Goal: Information Seeking & Learning: Check status

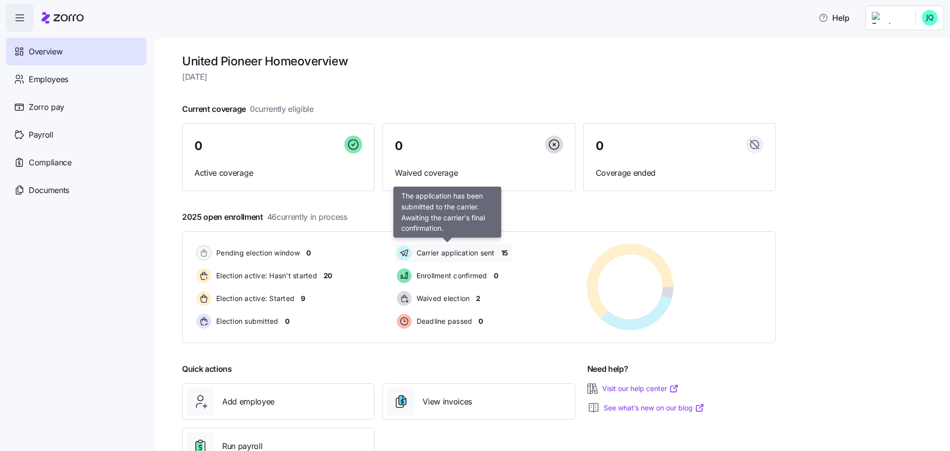
click at [468, 256] on span "Carrier application sent" at bounding box center [454, 253] width 81 height 10
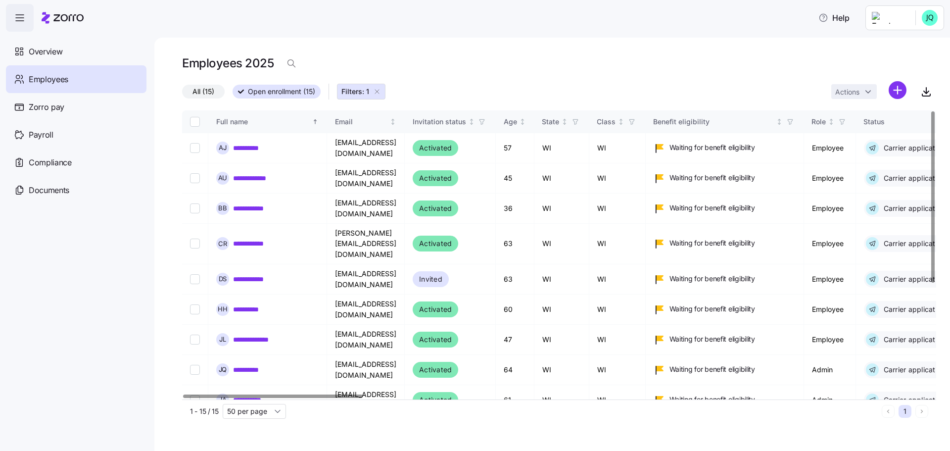
click at [183, 398] on div at bounding box center [272, 395] width 179 height 3
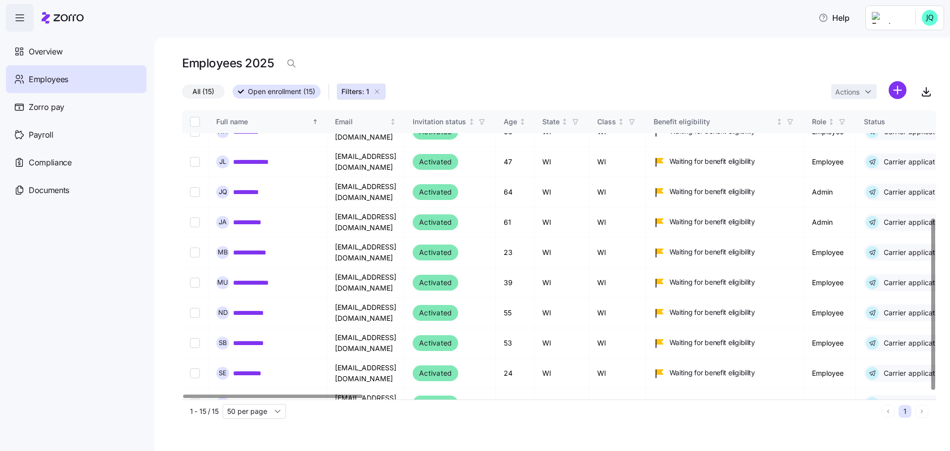
scroll to position [186, 0]
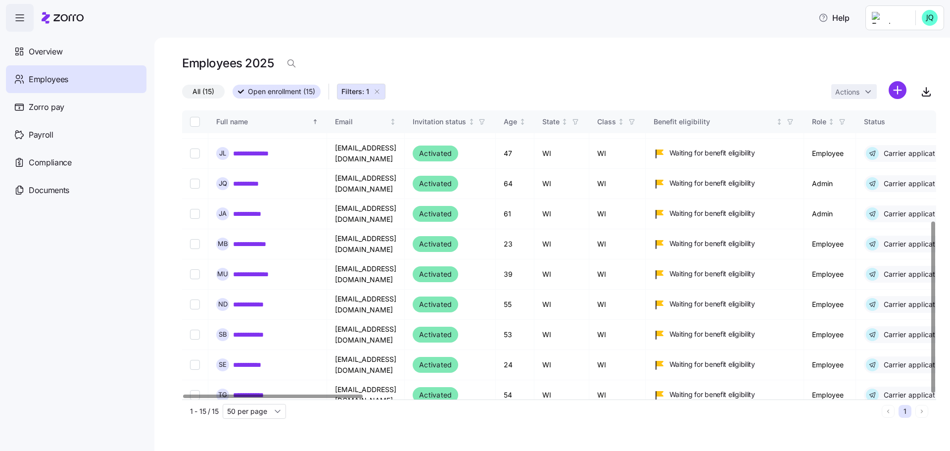
click at [931, 362] on div at bounding box center [932, 307] width 3 height 171
click at [933, 251] on div at bounding box center [932, 307] width 3 height 171
click at [931, 270] on div at bounding box center [932, 307] width 3 height 171
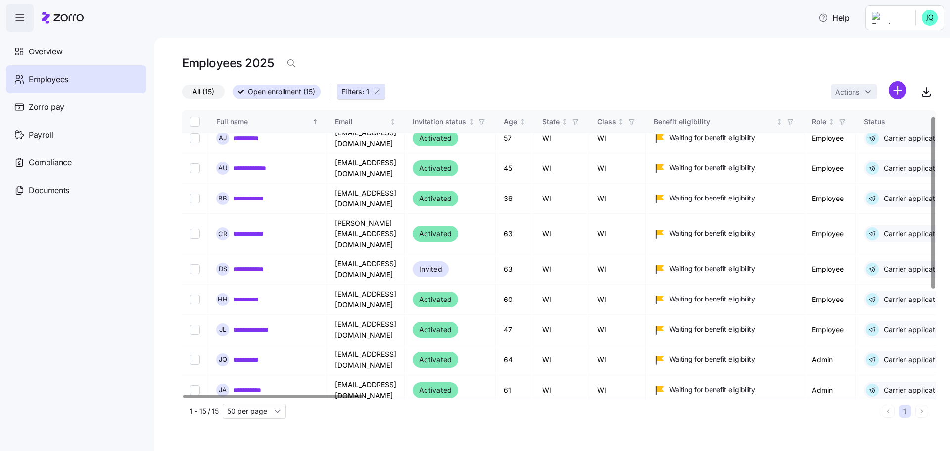
scroll to position [0, 0]
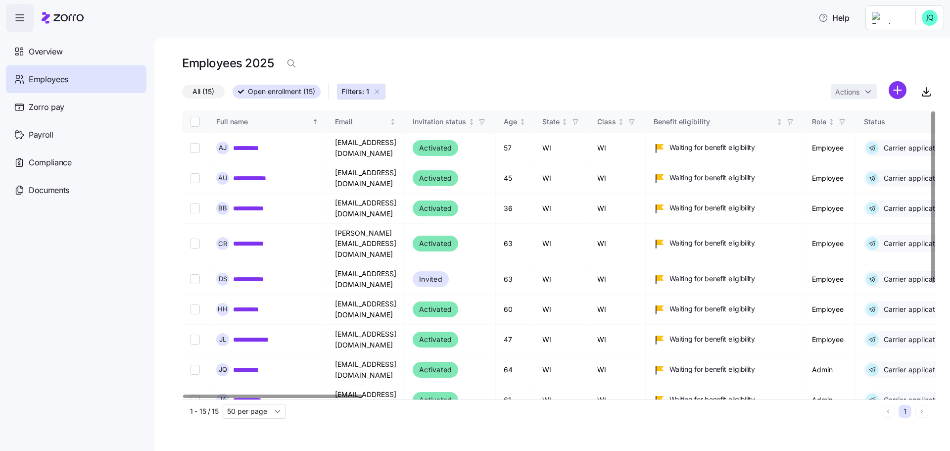
click at [932, 215] on div at bounding box center [932, 196] width 3 height 171
click at [761, 83] on div "All (15) Open enrollment (15) Filters: 1 Actions" at bounding box center [559, 91] width 754 height 21
click at [931, 132] on div at bounding box center [932, 217] width 3 height 171
click at [52, 51] on span "Overview" at bounding box center [46, 52] width 34 height 12
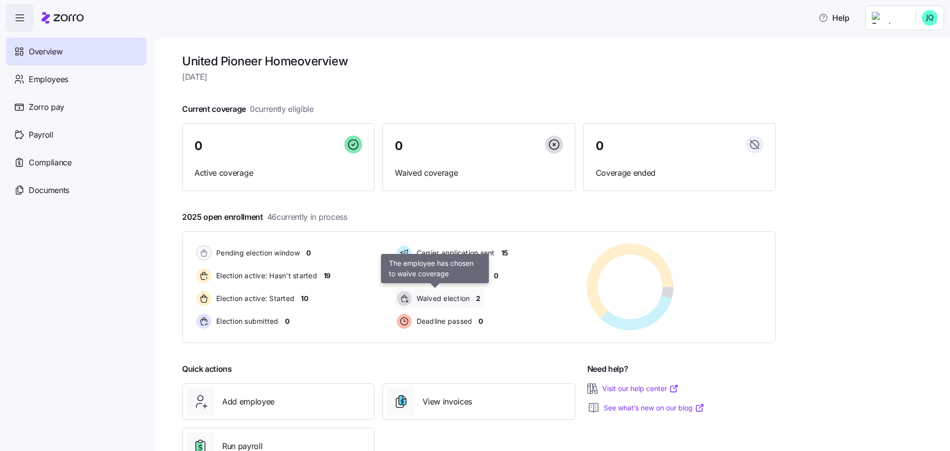
click at [445, 295] on span "Waived election" at bounding box center [442, 298] width 56 height 10
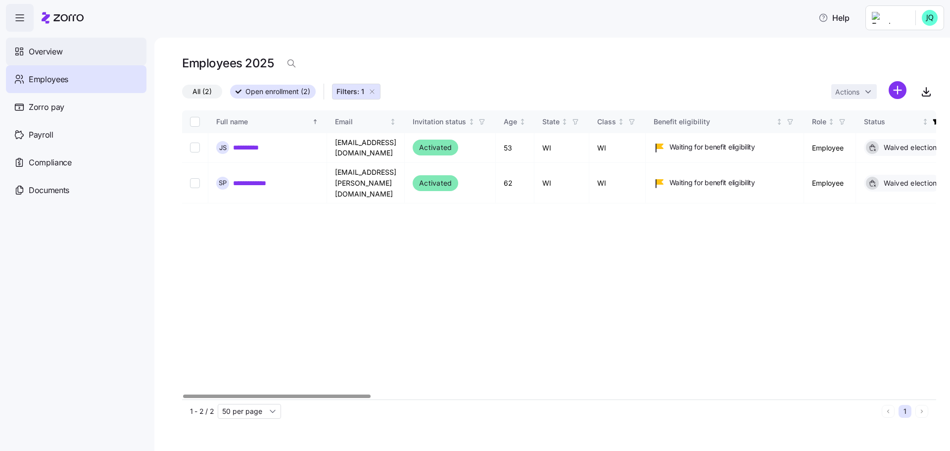
click at [48, 51] on span "Overview" at bounding box center [46, 52] width 34 height 12
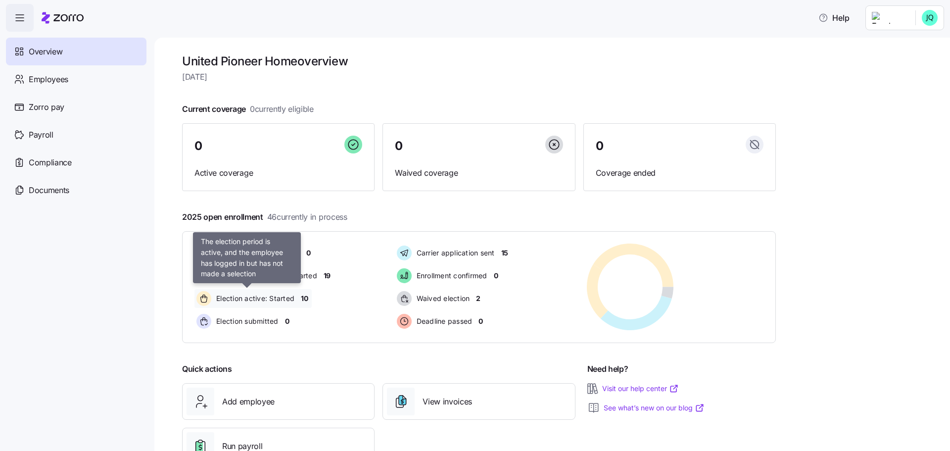
click at [270, 293] on span "Election active: Started" at bounding box center [253, 298] width 81 height 10
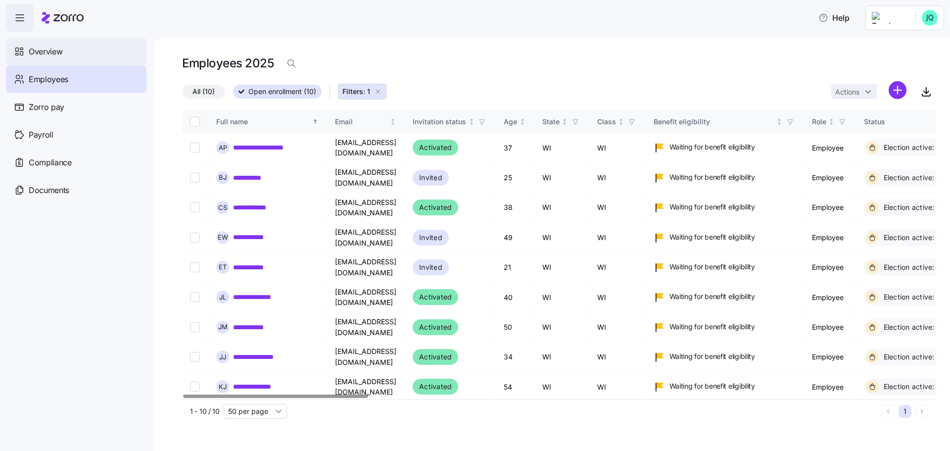
click at [35, 47] on span "Overview" at bounding box center [46, 52] width 34 height 12
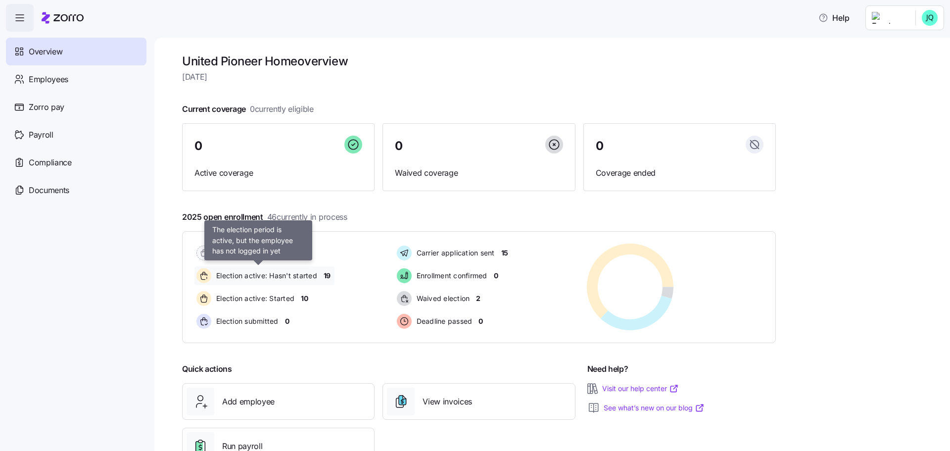
click at [274, 281] on span "Election active: Hasn't started" at bounding box center [265, 276] width 104 height 12
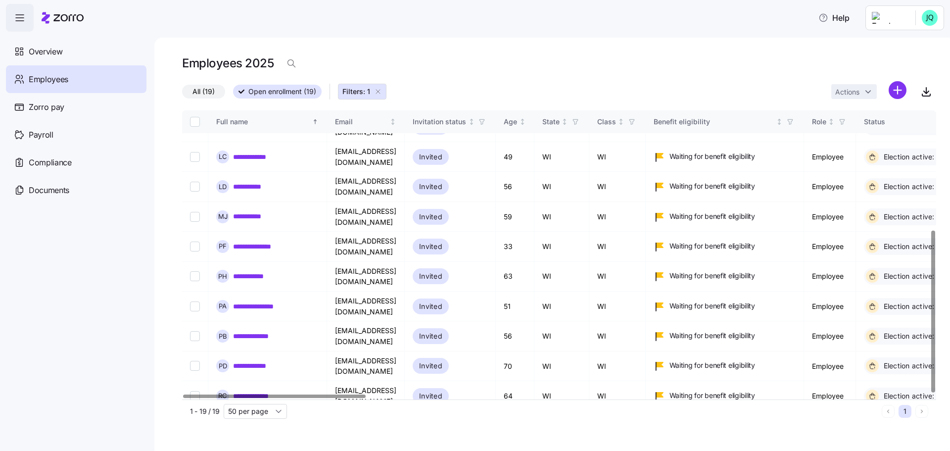
scroll to position [213, 0]
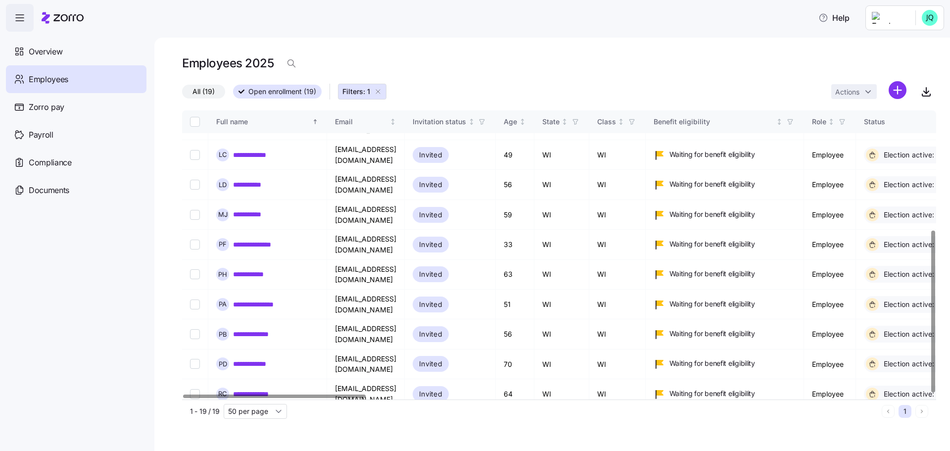
click at [931, 390] on div at bounding box center [932, 312] width 3 height 162
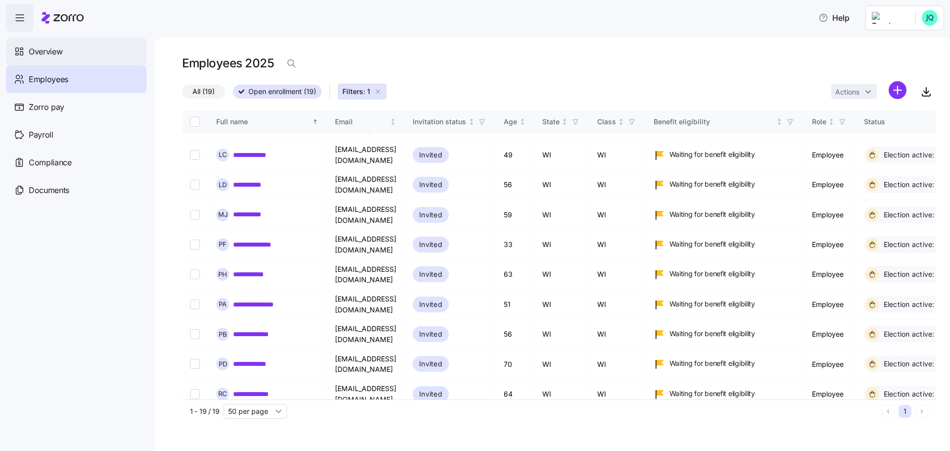
click at [49, 55] on span "Overview" at bounding box center [46, 52] width 34 height 12
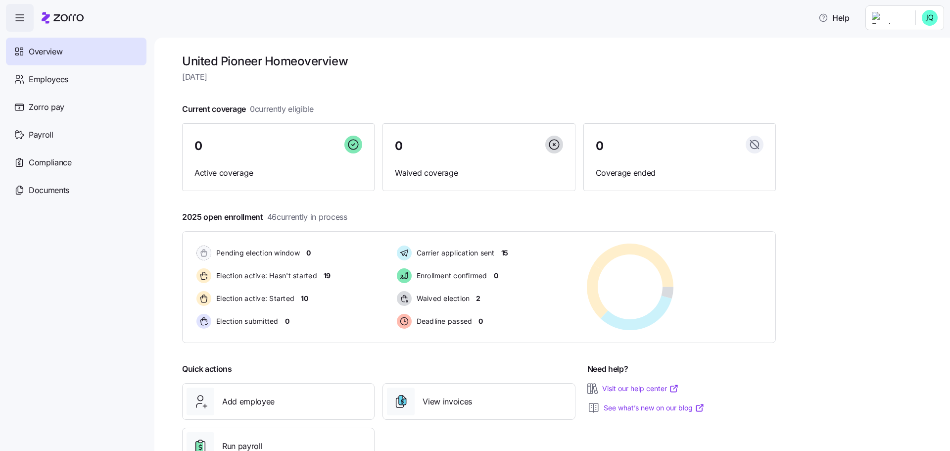
drag, startPoint x: 378, startPoint y: 31, endPoint x: 331, endPoint y: 16, distance: 49.4
click at [378, 31] on div "Help" at bounding box center [475, 18] width 938 height 28
